Goal: Task Accomplishment & Management: Manage account settings

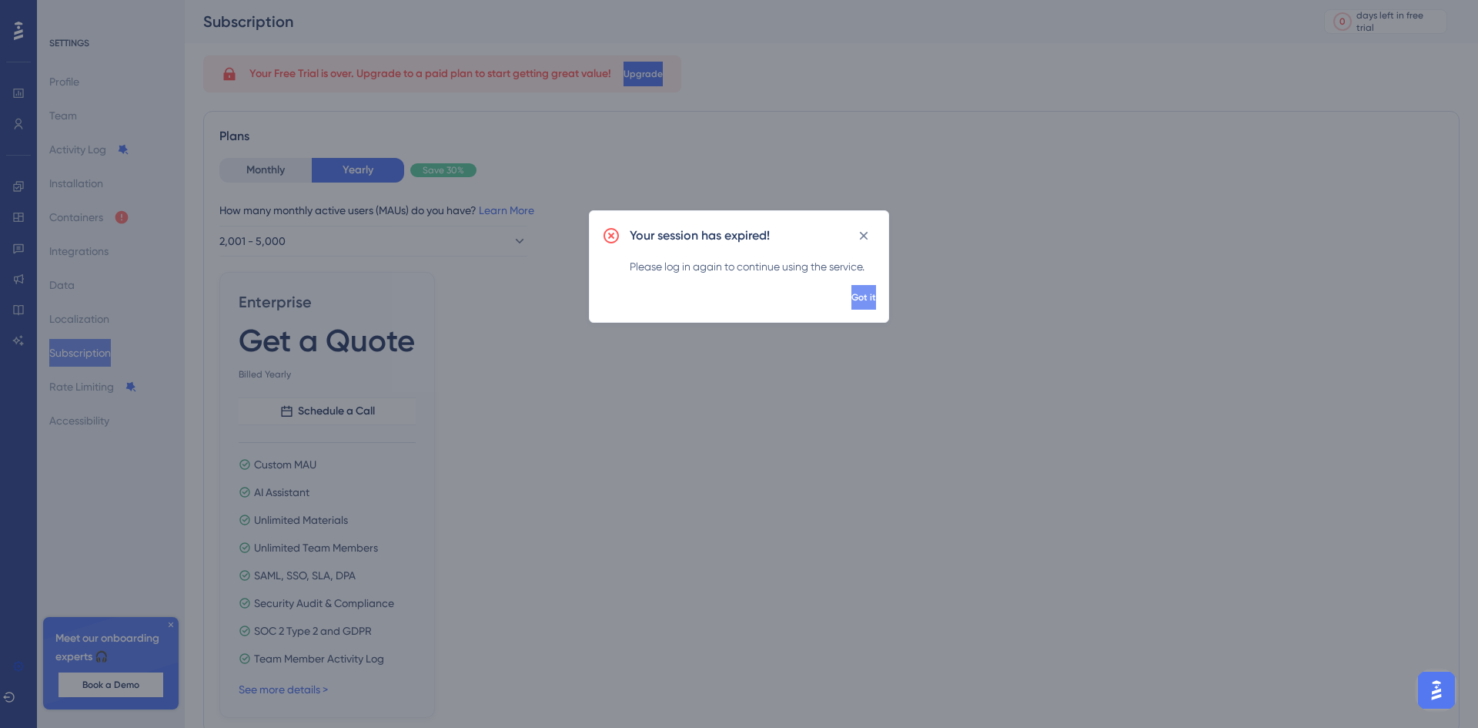
click at [855, 296] on button "Got it" at bounding box center [864, 297] width 25 height 25
